Goal: Transaction & Acquisition: Purchase product/service

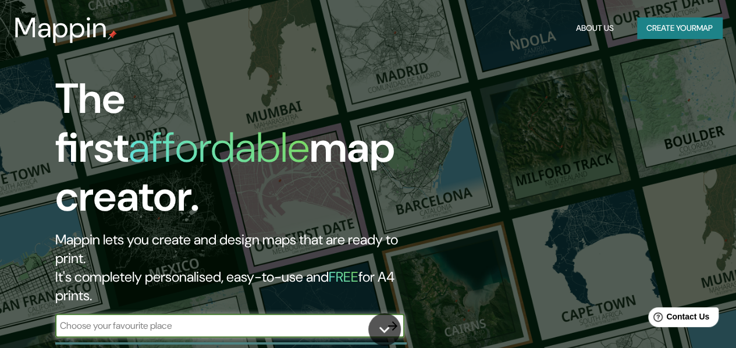
click at [701, 26] on button "Create your map" at bounding box center [679, 28] width 85 height 22
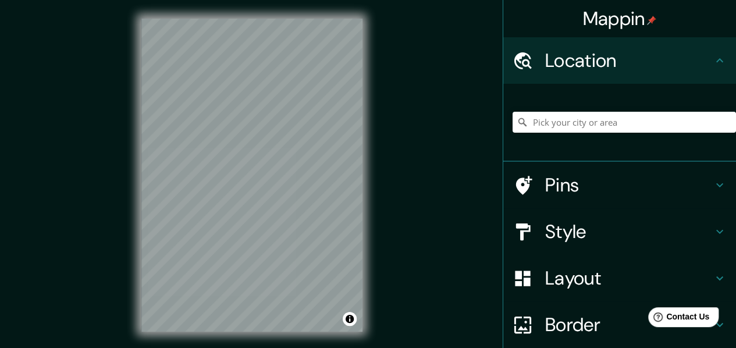
click at [701, 26] on div "Mappin" at bounding box center [619, 18] width 233 height 37
click at [569, 116] on input "Pick your city or area" at bounding box center [624, 122] width 223 height 21
click at [543, 119] on input "Pick your city or area" at bounding box center [624, 122] width 223 height 21
click at [567, 184] on h4 "Pins" at bounding box center [629, 184] width 168 height 23
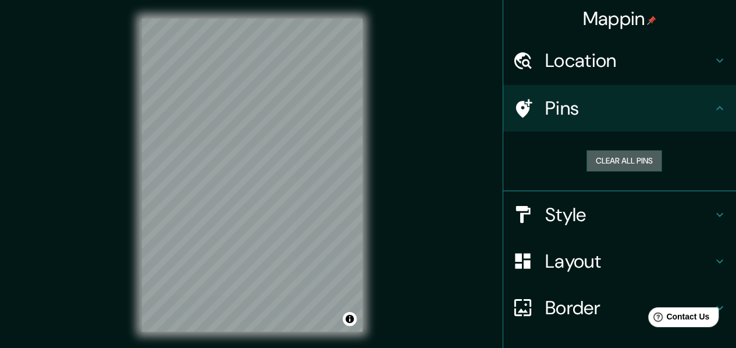
click at [642, 167] on button "Clear all pins" at bounding box center [625, 161] width 76 height 22
click at [635, 165] on button "Clear all pins" at bounding box center [625, 161] width 76 height 22
click at [713, 110] on icon at bounding box center [720, 108] width 14 height 14
click at [710, 72] on div "Location" at bounding box center [619, 60] width 233 height 47
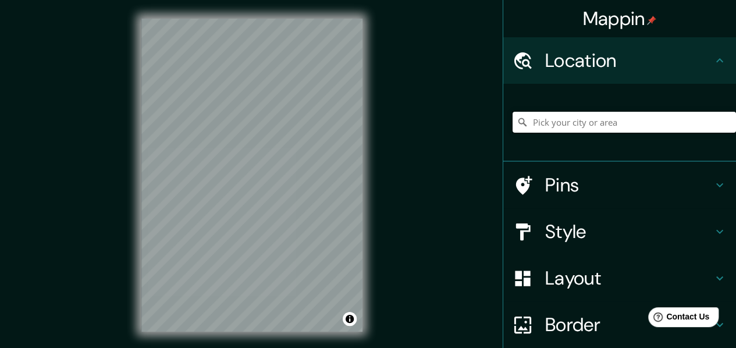
click at [576, 132] on input "Pick your city or area" at bounding box center [624, 122] width 223 height 21
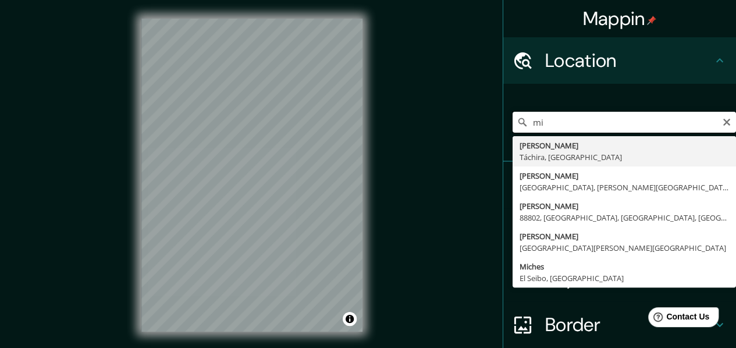
type input "m"
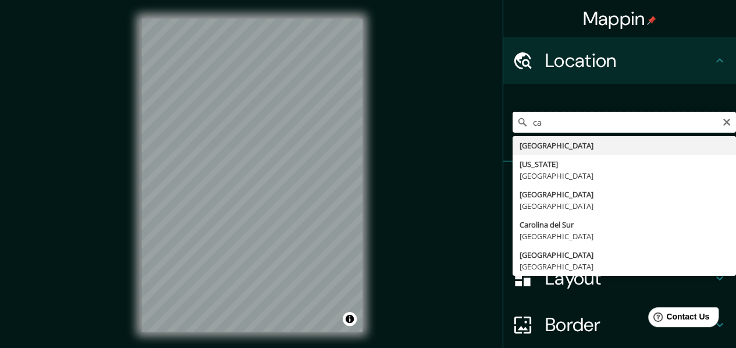
type input "c"
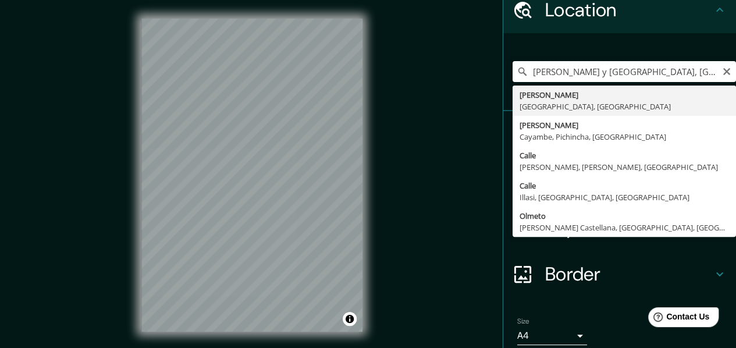
scroll to position [34, 0]
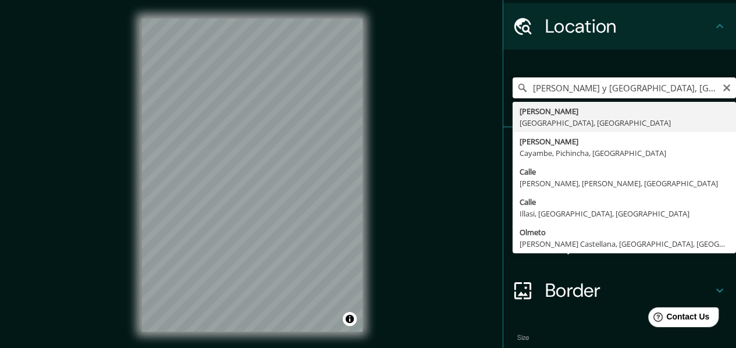
drag, startPoint x: 617, startPoint y: 90, endPoint x: 496, endPoint y: 70, distance: 123.1
click at [503, 70] on div "[PERSON_NAME] y [GEOGRAPHIC_DATA], cayambe [PERSON_NAME] [GEOGRAPHIC_DATA], [GE…" at bounding box center [619, 88] width 233 height 78
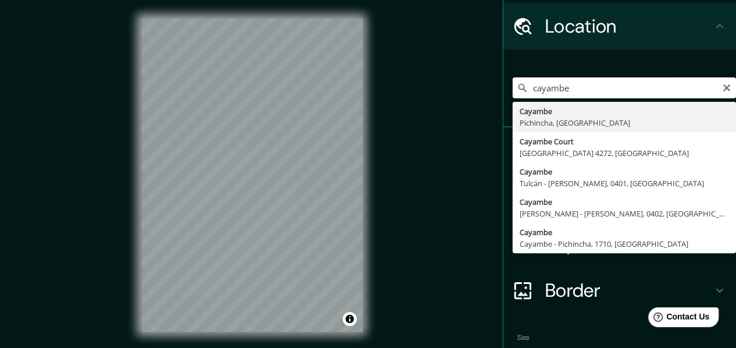
click at [576, 86] on input "cayambe" at bounding box center [624, 87] width 223 height 21
paste input "[PERSON_NAME] y [GEOGRAPHIC_DATA],"
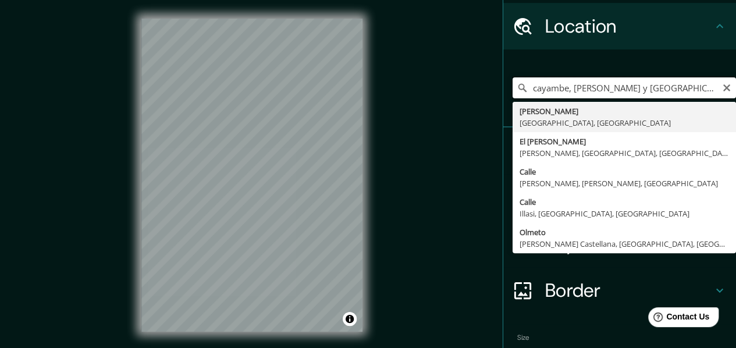
click at [654, 88] on input "cayambe, [PERSON_NAME] y [GEOGRAPHIC_DATA]," at bounding box center [624, 87] width 223 height 21
click at [587, 88] on input "cayambe, [PERSON_NAME] y [GEOGRAPHIC_DATA]," at bounding box center [624, 87] width 223 height 21
drag, startPoint x: 678, startPoint y: 83, endPoint x: 564, endPoint y: 85, distance: 114.1
click at [564, 85] on input "cayambe, [PERSON_NAME] y [GEOGRAPHIC_DATA]," at bounding box center [624, 87] width 223 height 21
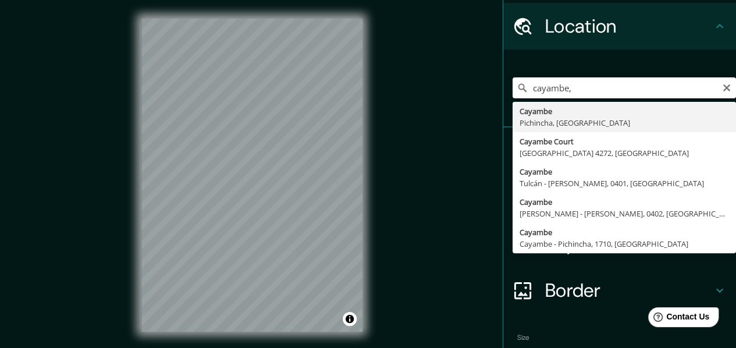
type input "Cayambe, Cayambe - Pichincha, 1710, [GEOGRAPHIC_DATA]"
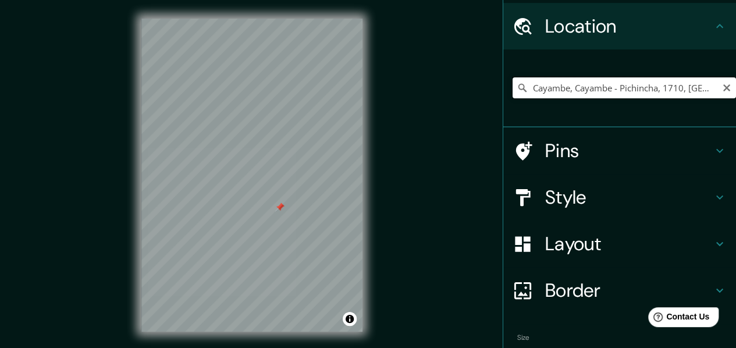
click at [564, 87] on input "Cayambe, Cayambe - Pichincha, 1710, [GEOGRAPHIC_DATA]" at bounding box center [624, 87] width 223 height 21
click at [582, 162] on div "Pins" at bounding box center [619, 150] width 233 height 47
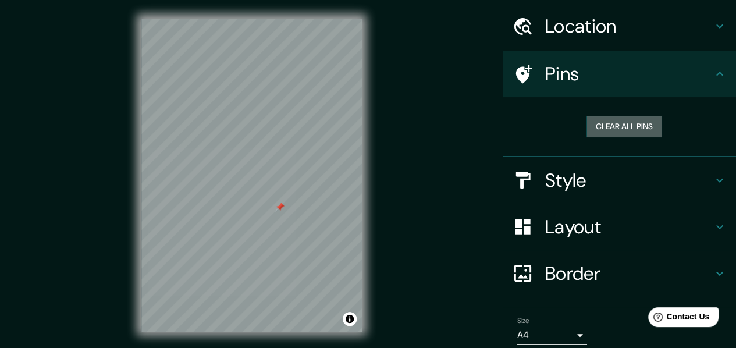
click at [607, 122] on button "Clear all pins" at bounding box center [625, 127] width 76 height 22
click at [601, 189] on h4 "Style" at bounding box center [629, 180] width 168 height 23
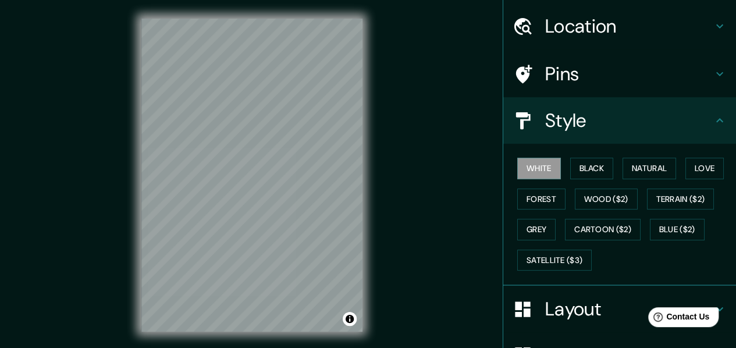
click at [594, 170] on button "Black" at bounding box center [592, 169] width 44 height 22
click at [539, 171] on button "White" at bounding box center [539, 169] width 44 height 22
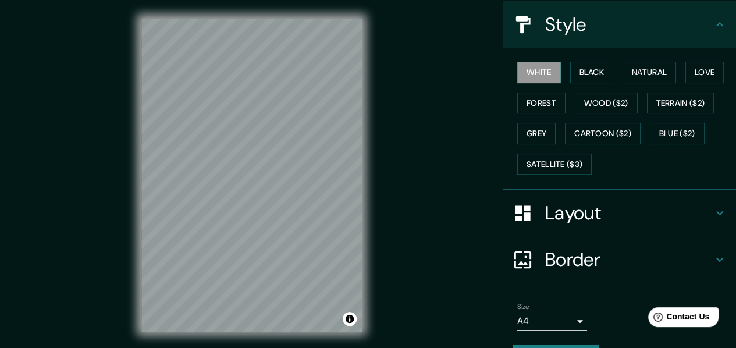
scroll to position [149, 0]
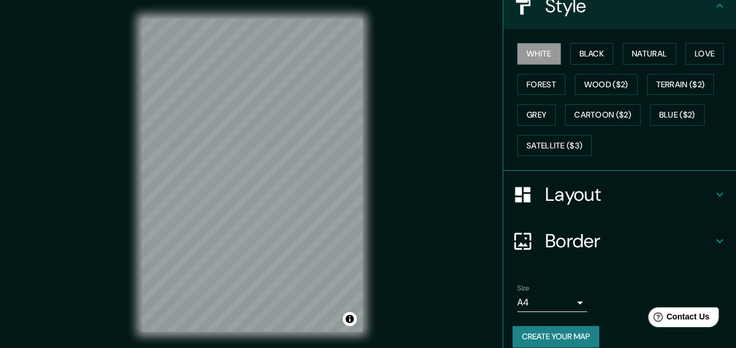
click at [545, 230] on h4 "Border" at bounding box center [629, 240] width 168 height 23
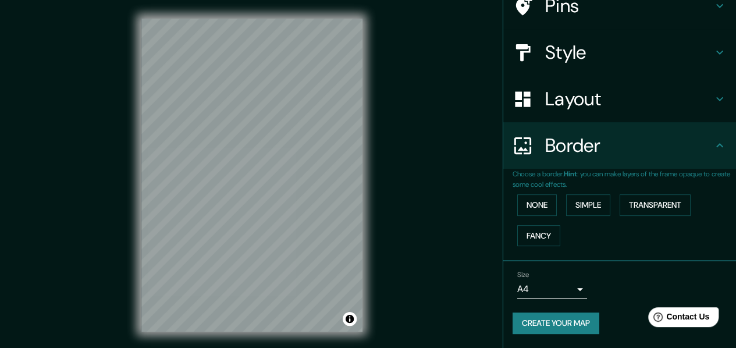
scroll to position [101, 0]
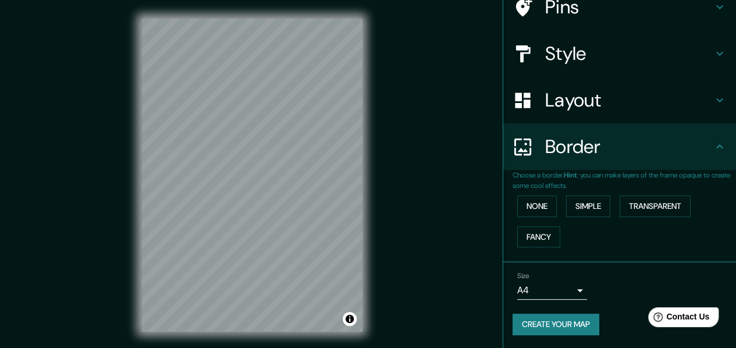
click at [589, 207] on button "Simple" at bounding box center [588, 207] width 44 height 22
click at [545, 206] on button "None" at bounding box center [537, 207] width 40 height 22
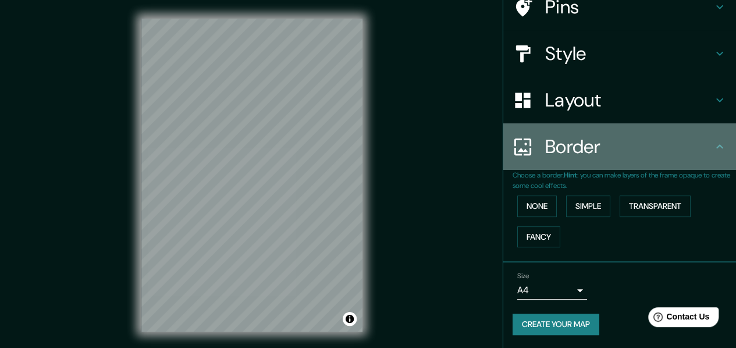
click at [729, 129] on div "Mappin Location [GEOGRAPHIC_DATA], [GEOGRAPHIC_DATA] - [GEOGRAPHIC_DATA], 1710,…" at bounding box center [619, 174] width 233 height 348
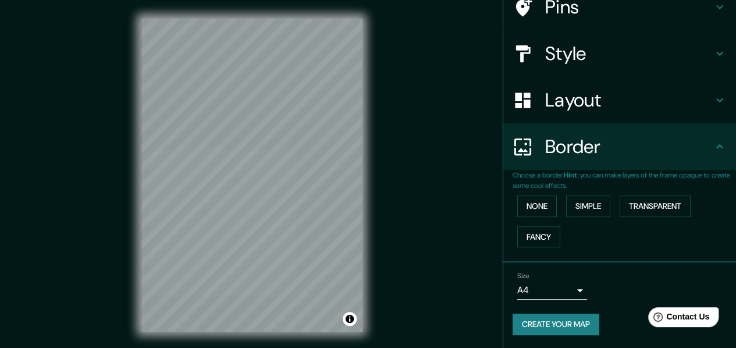
scroll to position [0, 0]
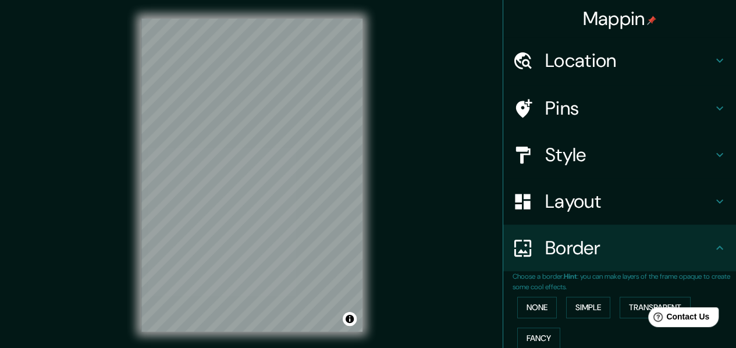
click at [593, 59] on h4 "Location" at bounding box center [629, 60] width 168 height 23
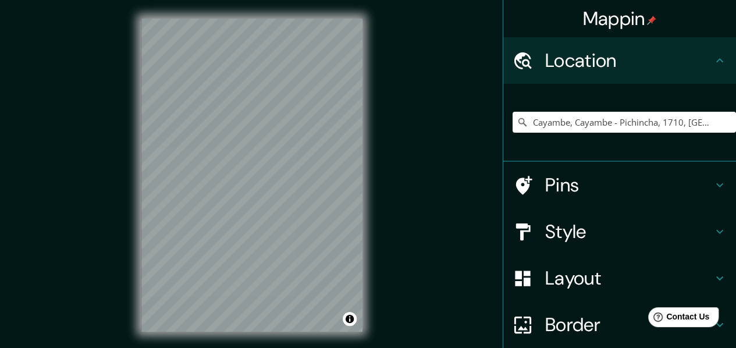
click at [564, 143] on div "Cayambe, Cayambe - Pichincha, 1710, [GEOGRAPHIC_DATA]" at bounding box center [624, 122] width 223 height 58
click at [562, 123] on input "Cayambe, Cayambe - Pichincha, 1710, [GEOGRAPHIC_DATA]" at bounding box center [624, 122] width 223 height 21
click at [722, 119] on icon "Clear" at bounding box center [726, 122] width 9 height 9
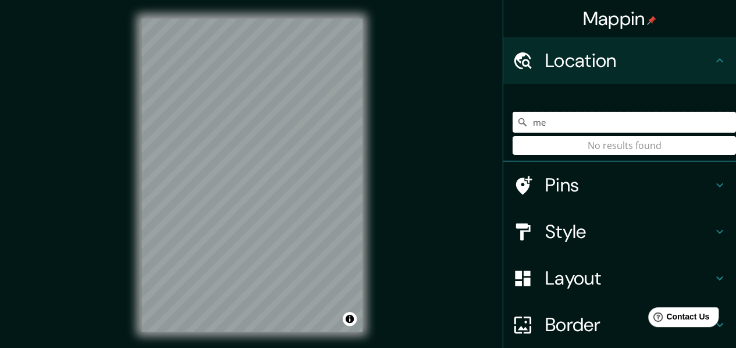
type input "m"
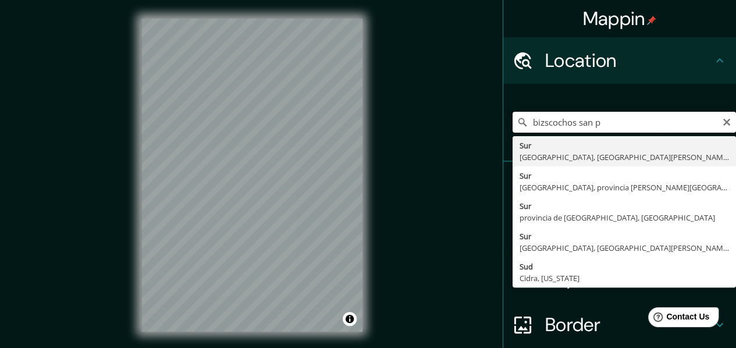
drag, startPoint x: 602, startPoint y: 116, endPoint x: 454, endPoint y: 125, distance: 148.6
click at [454, 125] on div "Mappin Location [GEOGRAPHIC_DATA] [GEOGRAPHIC_DATA], [GEOGRAPHIC_DATA][PERSON_N…" at bounding box center [368, 184] width 736 height 369
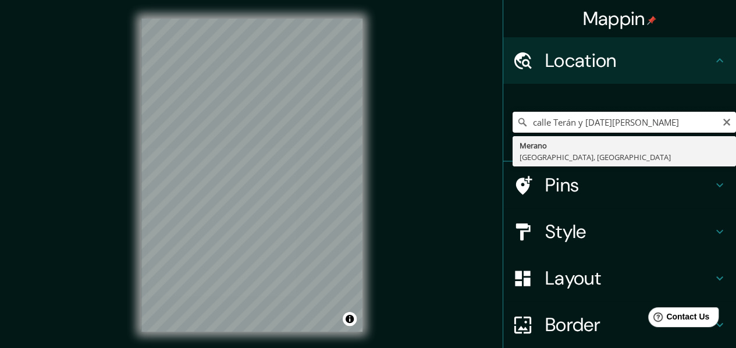
type input "calle Terán y [DATE][PERSON_NAME]"
